Goal: Task Accomplishment & Management: Complete application form

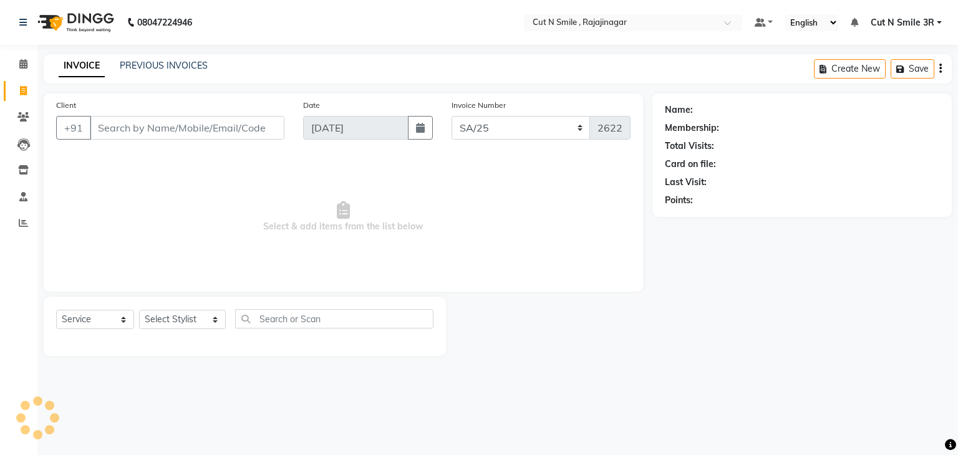
select select "7181"
select select "service"
click at [175, 128] on input "Client" at bounding box center [187, 128] width 195 height 24
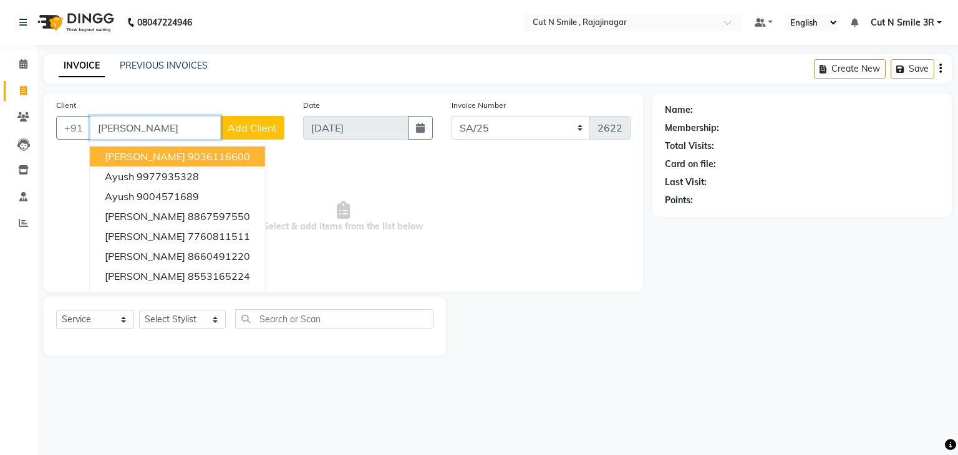
click at [188, 150] on ngb-highlight "9036116600" at bounding box center [219, 156] width 62 height 12
type input "9036116600"
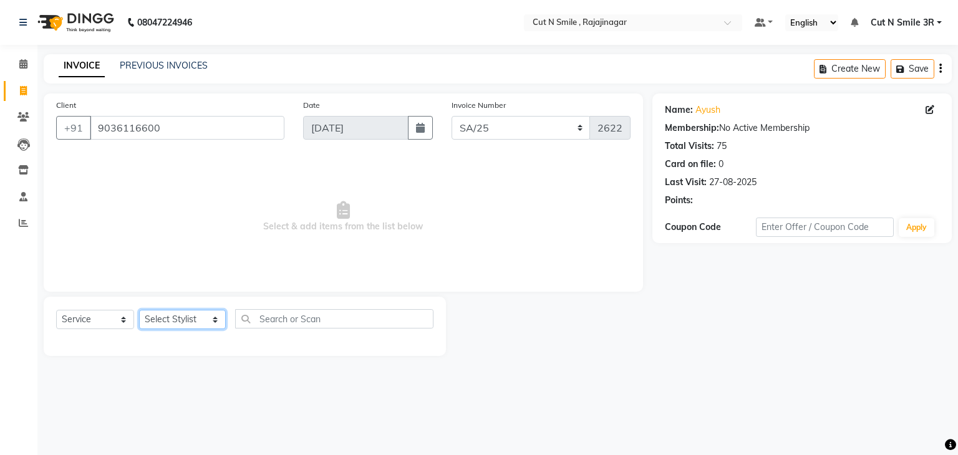
click at [186, 316] on select "Select Stylist [PERSON_NAME] Ammu 3R [PERSON_NAME] VN [PERSON_NAME] 3R [PERSON_…" at bounding box center [182, 319] width 87 height 19
select select "58698"
click at [139, 311] on select "Select Stylist [PERSON_NAME] Ammu 3R [PERSON_NAME] VN [PERSON_NAME] 3R [PERSON_…" at bounding box center [182, 319] width 87 height 19
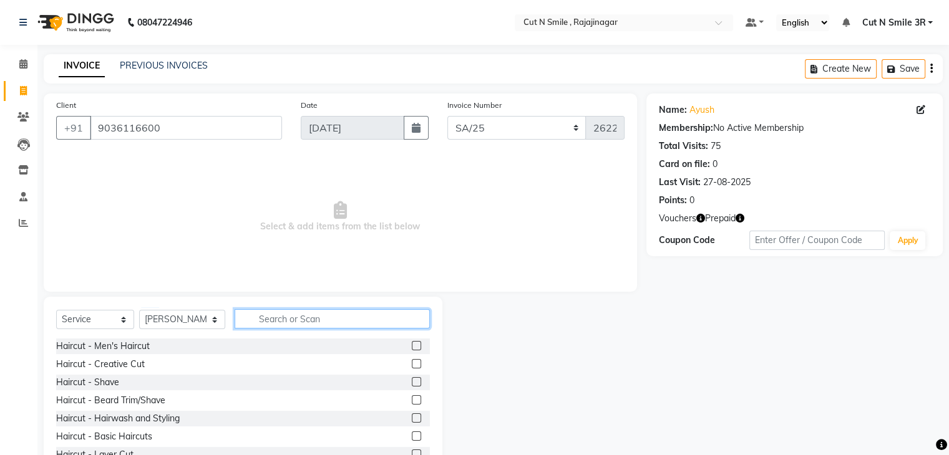
click at [303, 321] on input "text" at bounding box center [332, 318] width 195 height 19
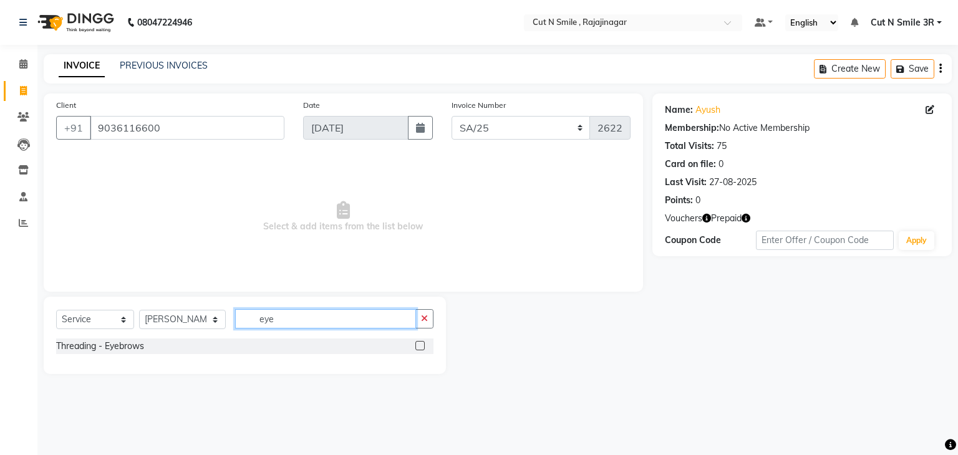
type input "eye"
click at [419, 347] on label at bounding box center [419, 345] width 9 height 9
click at [419, 347] on input "checkbox" at bounding box center [419, 346] width 8 height 8
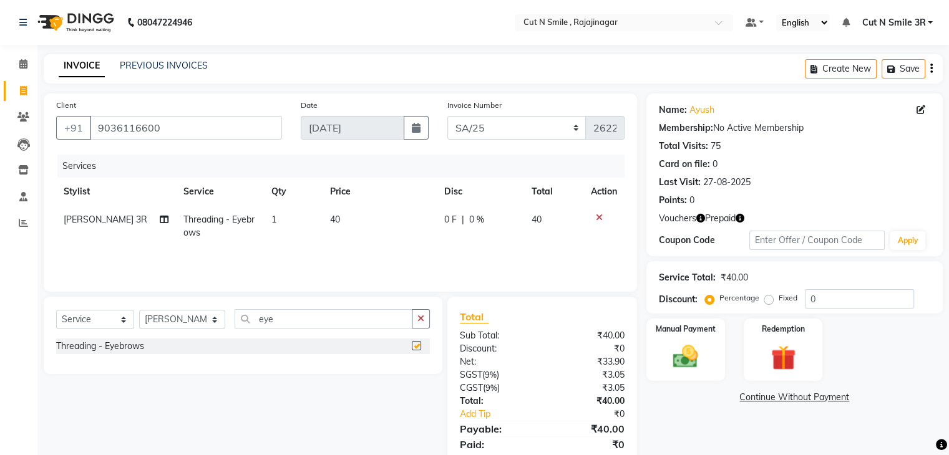
checkbox input "false"
click at [347, 220] on td "40" at bounding box center [379, 226] width 114 height 41
select select "58698"
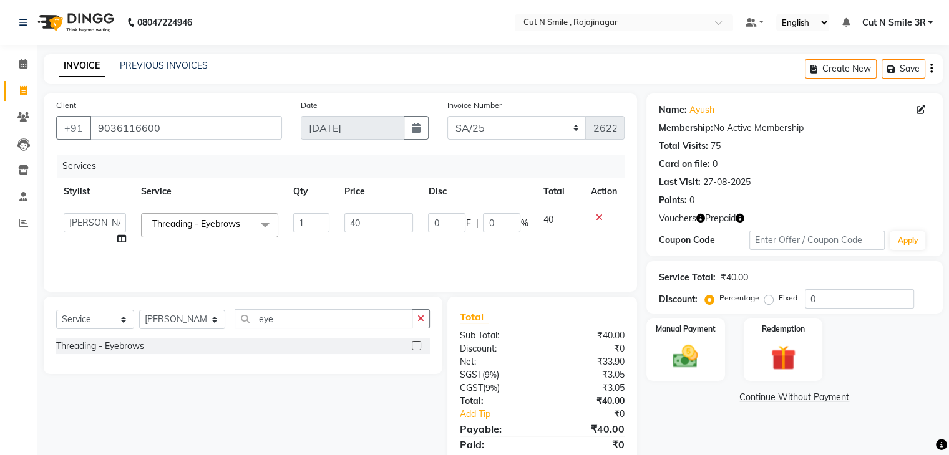
click at [347, 220] on input "40" at bounding box center [378, 222] width 69 height 19
type input "50"
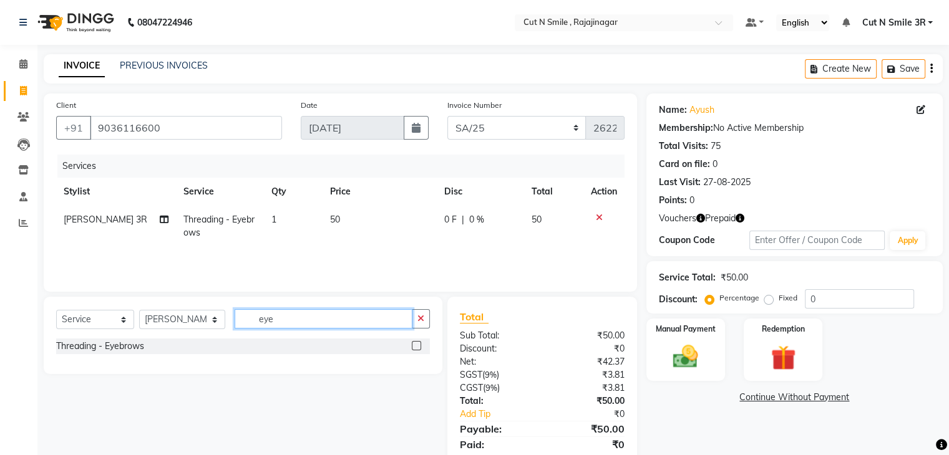
click at [288, 322] on input "eye" at bounding box center [323, 318] width 177 height 19
type input "upp"
click at [412, 349] on label at bounding box center [416, 345] width 9 height 9
click at [412, 349] on input "checkbox" at bounding box center [416, 346] width 8 height 8
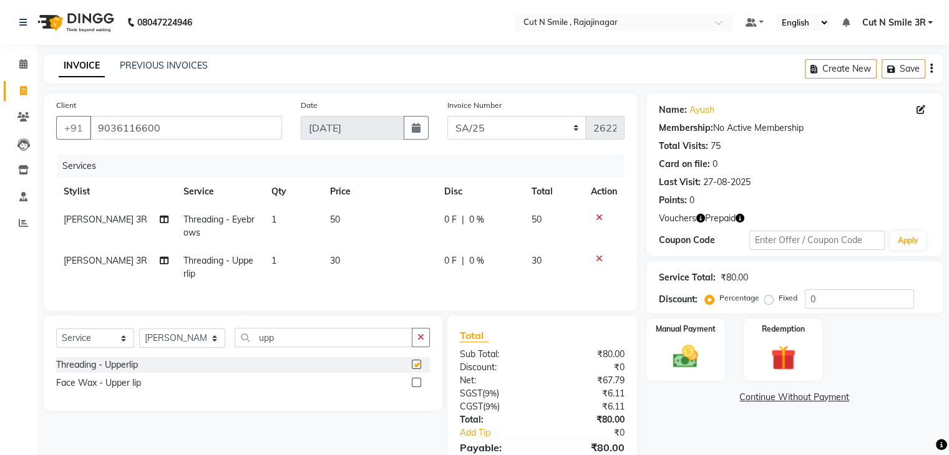
checkbox input "false"
click at [340, 347] on input "upp" at bounding box center [323, 337] width 177 height 19
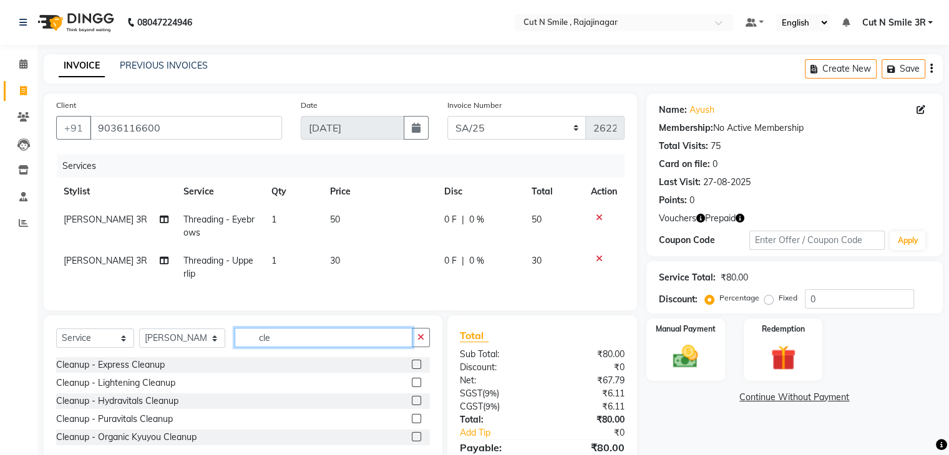
type input "cle"
click at [417, 442] on label at bounding box center [416, 436] width 9 height 9
click at [417, 442] on input "checkbox" at bounding box center [416, 437] width 8 height 8
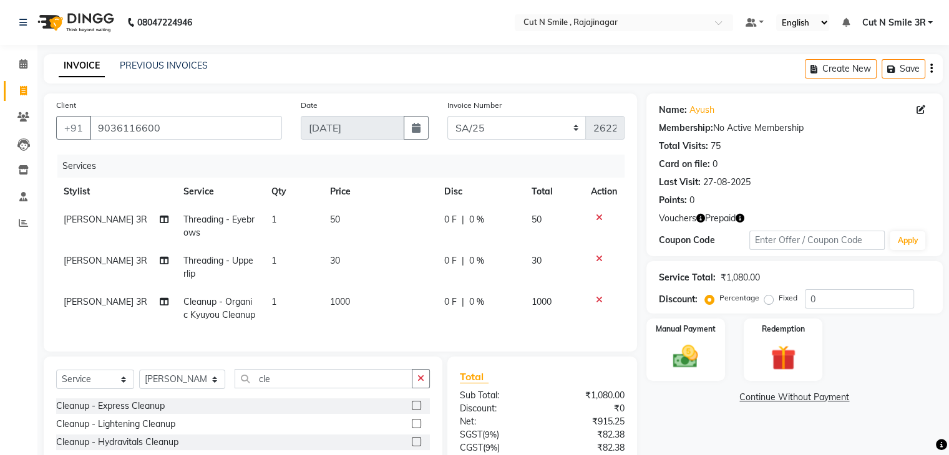
checkbox input "false"
click at [167, 389] on select "Select Stylist [PERSON_NAME] Ammu 3R [PERSON_NAME] VN [PERSON_NAME] 3R [PERSON_…" at bounding box center [182, 379] width 86 height 19
select select "58685"
click at [139, 380] on select "Select Stylist [PERSON_NAME] Ammu 3R [PERSON_NAME] VN [PERSON_NAME] 3R [PERSON_…" at bounding box center [182, 379] width 86 height 19
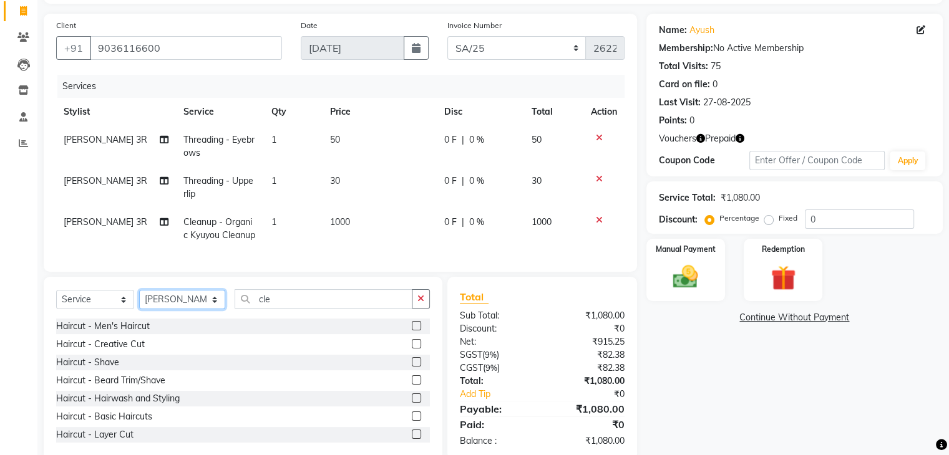
scroll to position [114, 0]
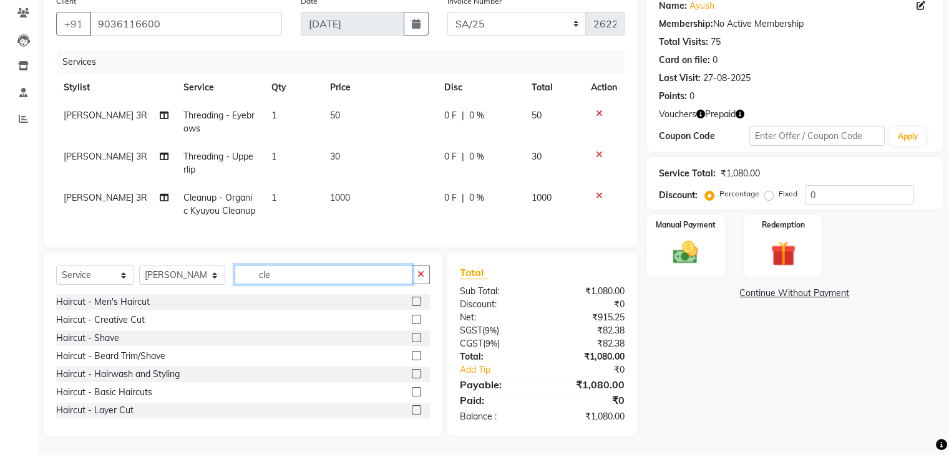
click at [279, 271] on input "cle" at bounding box center [323, 274] width 177 height 19
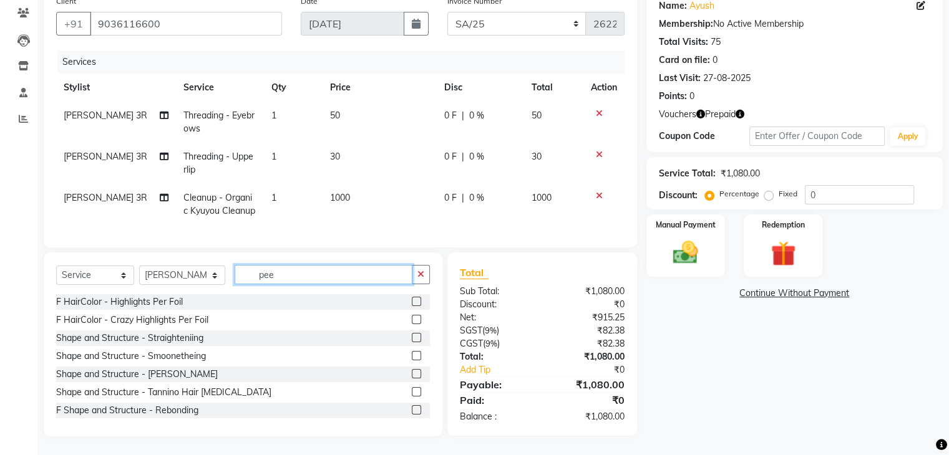
scroll to position [114, 0]
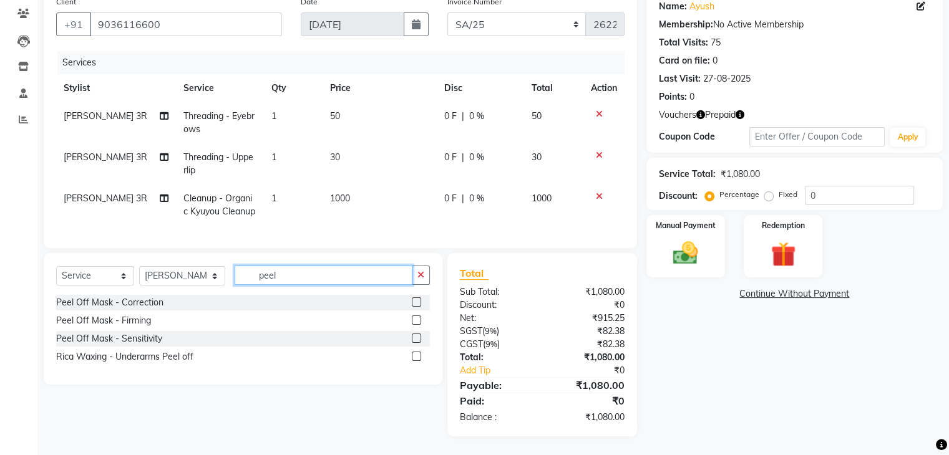
type input "peel"
click at [418, 300] on label at bounding box center [416, 301] width 9 height 9
click at [418, 300] on input "checkbox" at bounding box center [416, 303] width 8 height 8
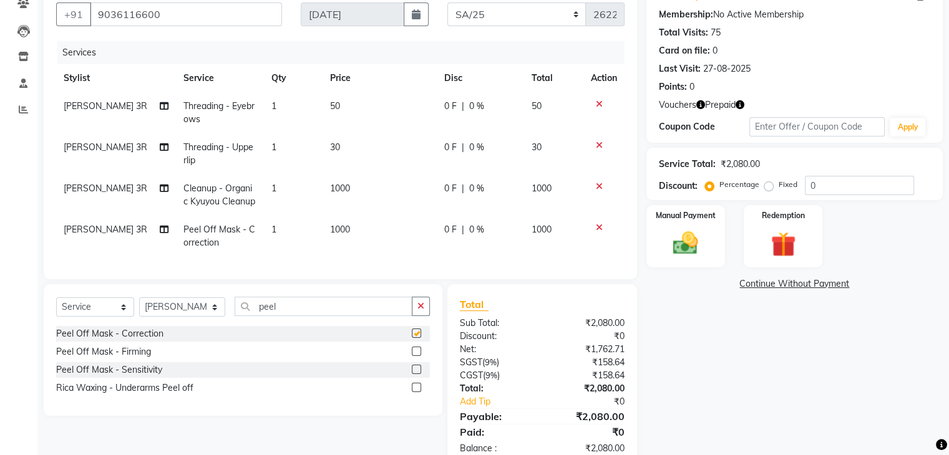
checkbox input "false"
click at [343, 316] on input "peel" at bounding box center [323, 306] width 177 height 19
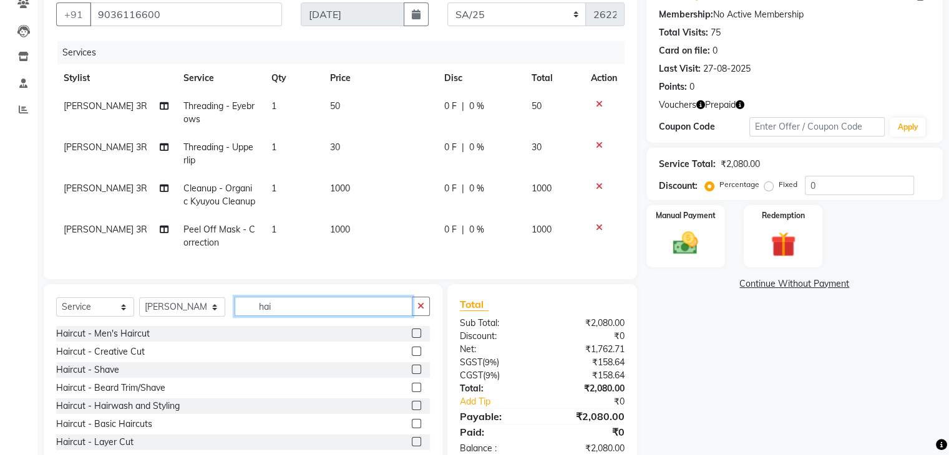
type input "hai"
click at [398, 360] on div "Haircut - Creative Cut" at bounding box center [243, 352] width 374 height 16
click at [412, 356] on label at bounding box center [416, 351] width 9 height 9
click at [412, 356] on input "checkbox" at bounding box center [416, 352] width 8 height 8
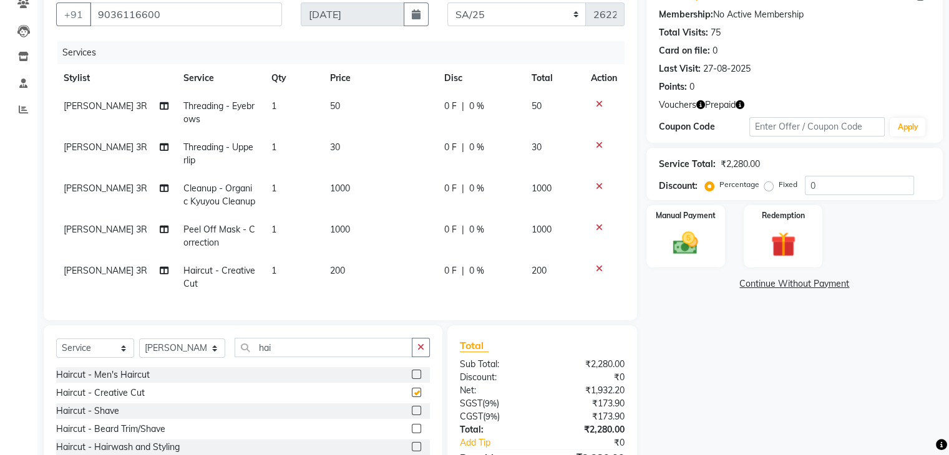
checkbox input "false"
click at [412, 433] on label at bounding box center [416, 428] width 9 height 9
click at [412, 433] on input "checkbox" at bounding box center [416, 429] width 8 height 8
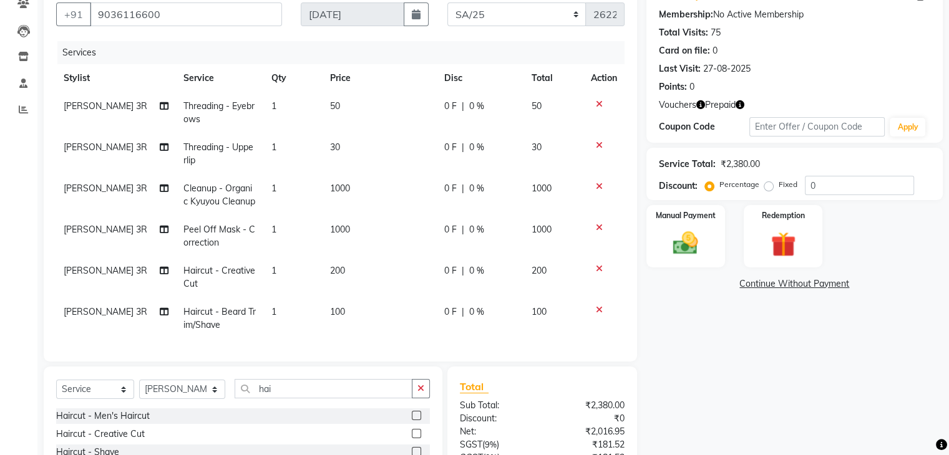
checkbox input "false"
click at [316, 393] on input "hai" at bounding box center [323, 388] width 177 height 19
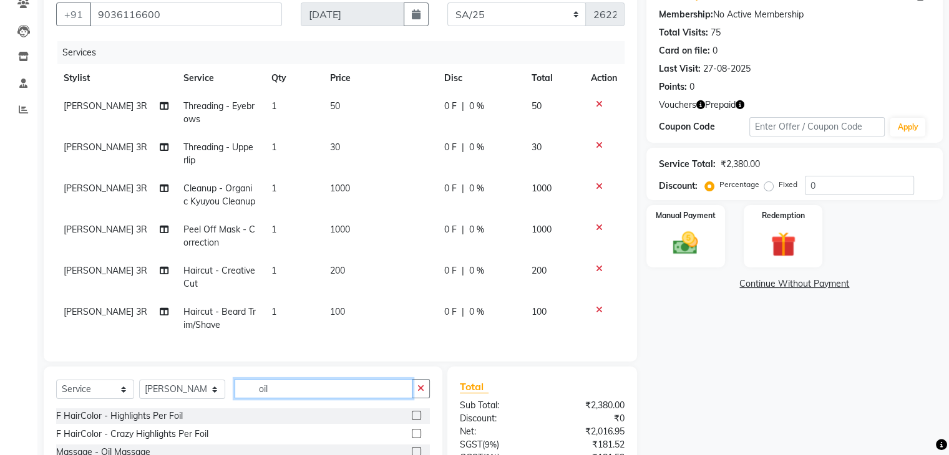
scroll to position [232, 0]
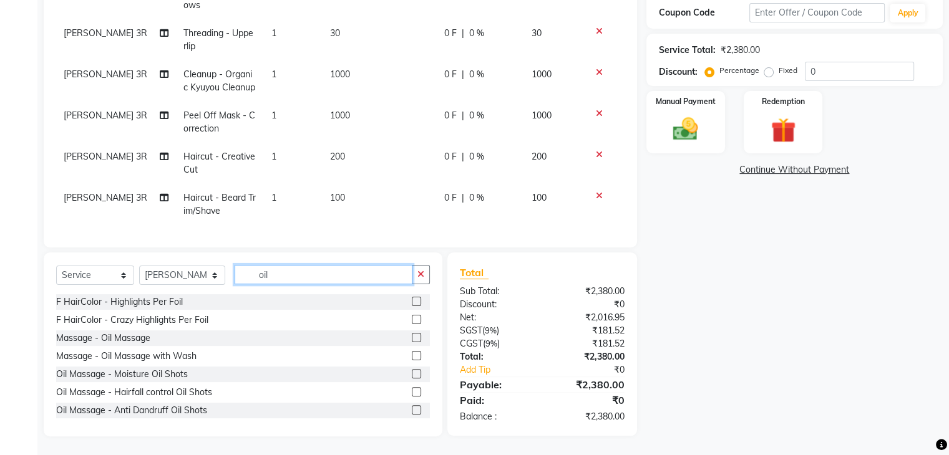
type input "oil"
click at [412, 395] on label at bounding box center [416, 391] width 9 height 9
click at [412, 395] on input "checkbox" at bounding box center [416, 393] width 8 height 8
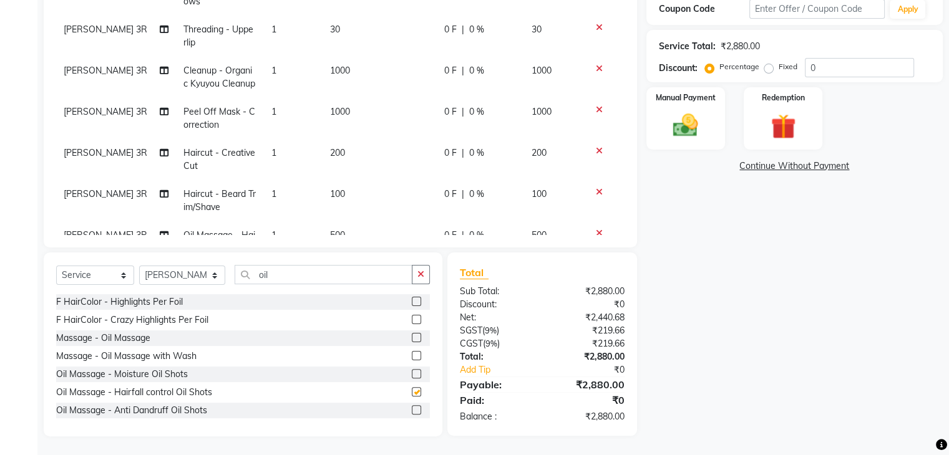
checkbox input "false"
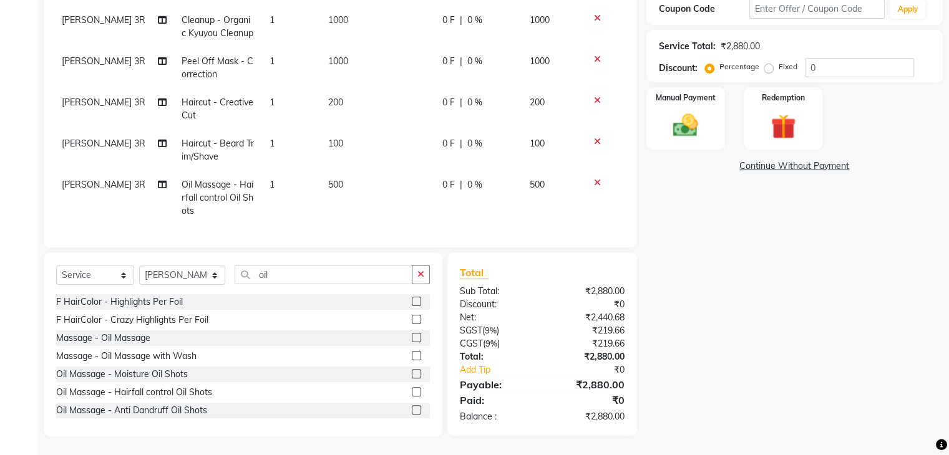
scroll to position [60, 0]
click at [778, 125] on img at bounding box center [783, 127] width 42 height 32
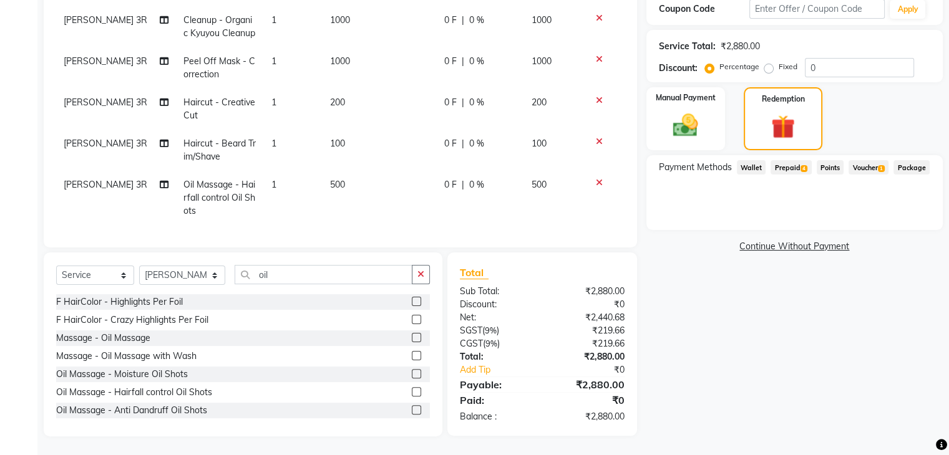
click at [797, 169] on span "Prepaid 4" at bounding box center [790, 167] width 41 height 14
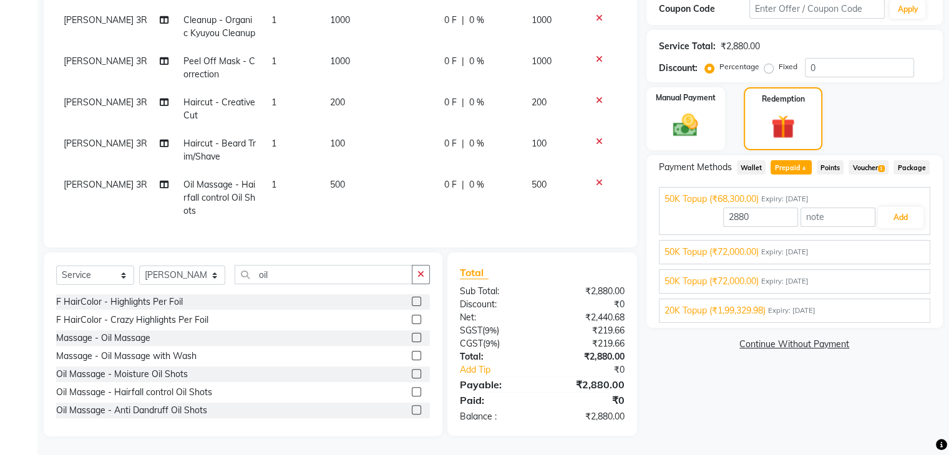
click at [760, 317] on span "20K Topup (₹1,99,329.98)" at bounding box center [714, 310] width 101 height 13
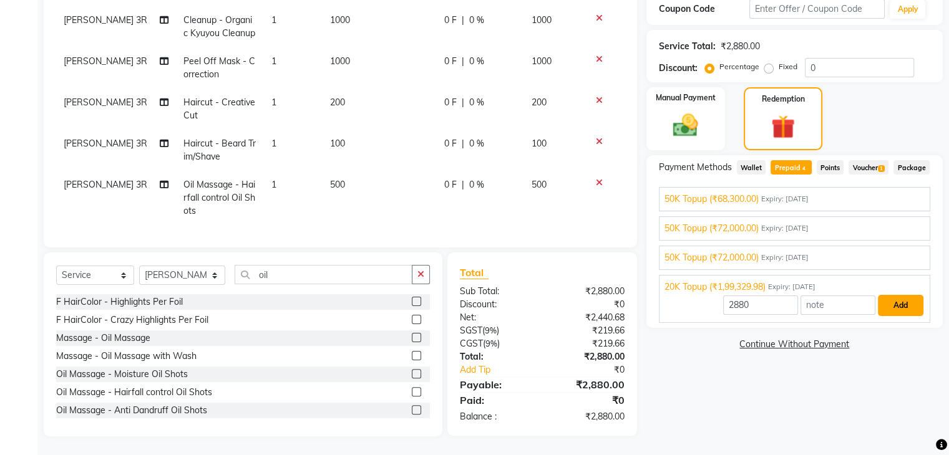
click at [901, 316] on button "Add" at bounding box center [901, 305] width 46 height 21
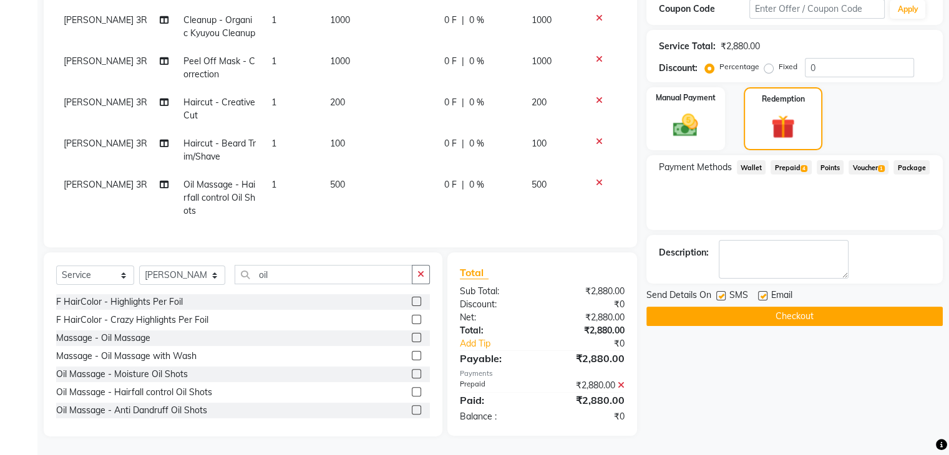
click at [796, 312] on button "Checkout" at bounding box center [794, 316] width 296 height 19
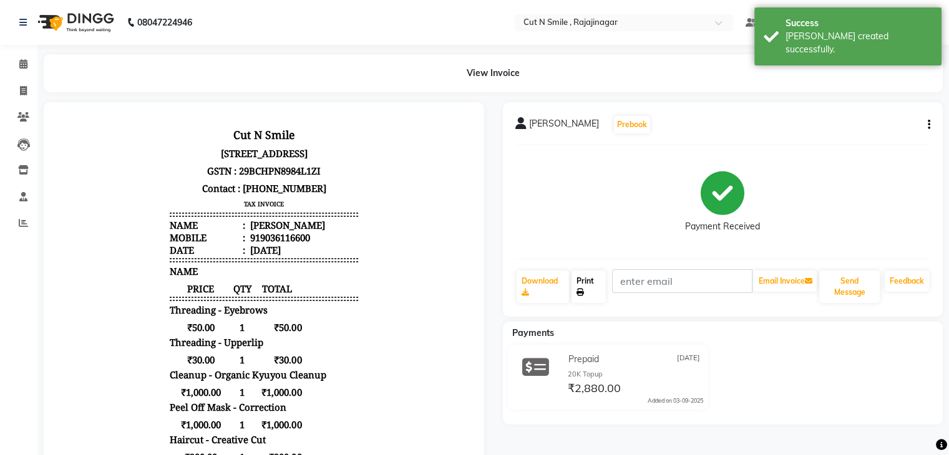
click at [584, 284] on link "Print" at bounding box center [588, 287] width 34 height 32
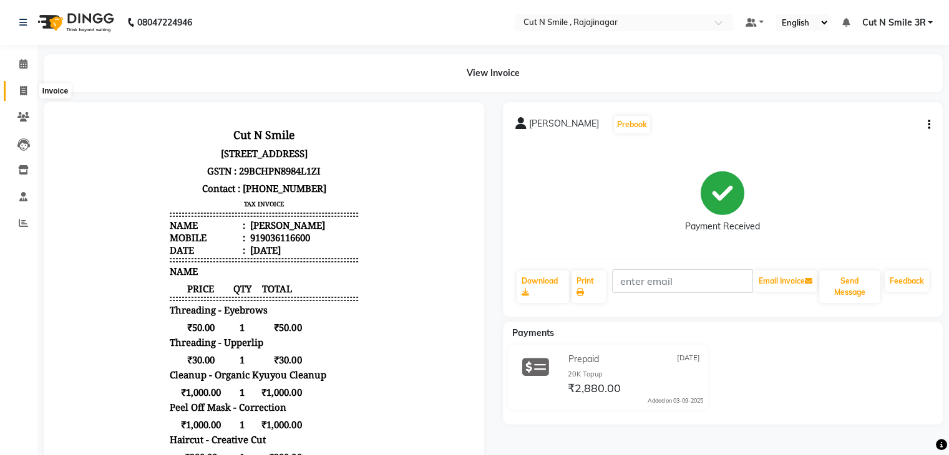
click at [24, 90] on icon at bounding box center [23, 90] width 7 height 9
select select "service"
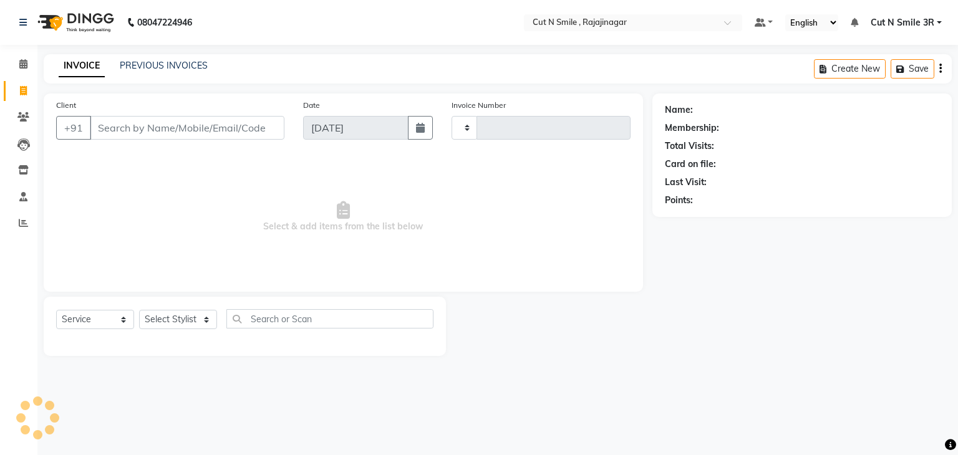
type input "124"
select select "7187"
